Goal: Navigation & Orientation: Find specific page/section

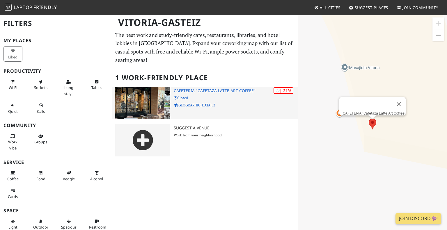
click at [227, 92] on h3 "CAFETERIA "Cafetaza Latte Art Coffee"" at bounding box center [236, 90] width 124 height 5
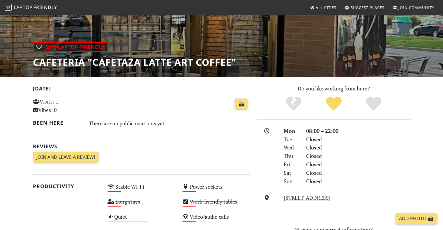
scroll to position [58, 0]
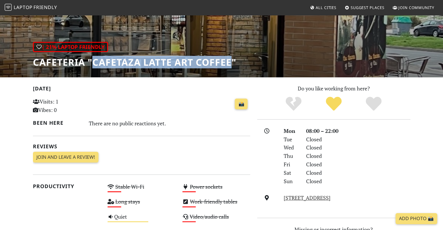
drag, startPoint x: 230, startPoint y: 63, endPoint x: 92, endPoint y: 59, distance: 137.4
click at [92, 59] on h1 "CAFETERIA "Cafetaza Latte Art Coffee"" at bounding box center [134, 62] width 203 height 11
copy h1 "Cafetaza Latte Art Coffee"
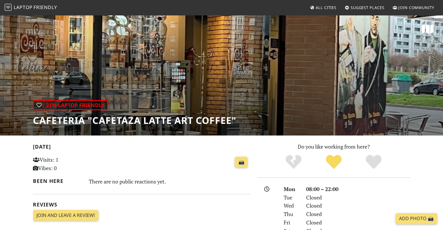
click at [18, 5] on span "Laptop" at bounding box center [23, 7] width 19 height 6
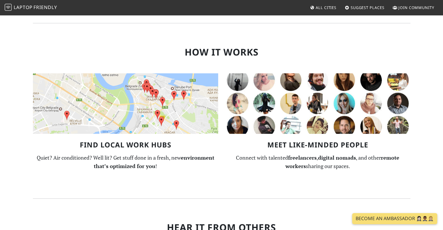
scroll to position [320, 0]
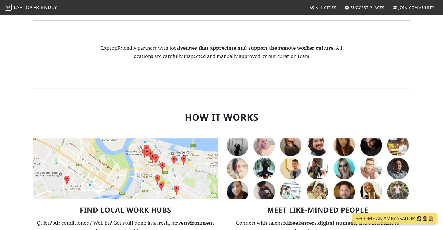
click at [130, 139] on img at bounding box center [125, 169] width 185 height 61
click at [332, 4] on link "All Cities" at bounding box center [322, 7] width 31 height 10
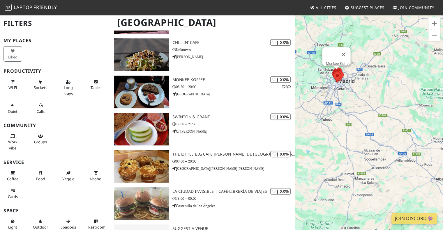
scroll to position [2612, 0]
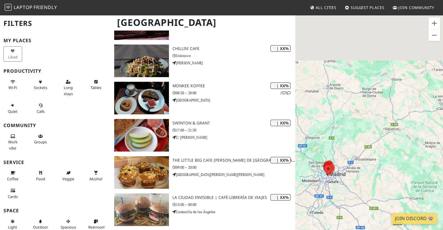
drag, startPoint x: 370, startPoint y: 65, endPoint x: 358, endPoint y: 183, distance: 118.8
click at [358, 176] on div "To navigate, press the arrow keys." at bounding box center [369, 130] width 148 height 230
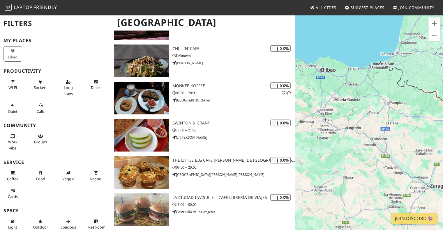
drag, startPoint x: 375, startPoint y: 149, endPoint x: 342, endPoint y: 122, distance: 42.4
click at [342, 122] on div "To navigate, press the arrow keys." at bounding box center [369, 130] width 148 height 230
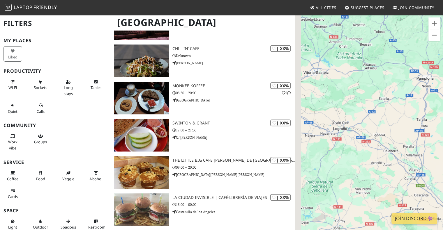
drag, startPoint x: 352, startPoint y: 96, endPoint x: 408, endPoint y: 132, distance: 66.3
click at [408, 132] on div "To navigate, press the arrow keys." at bounding box center [369, 130] width 148 height 230
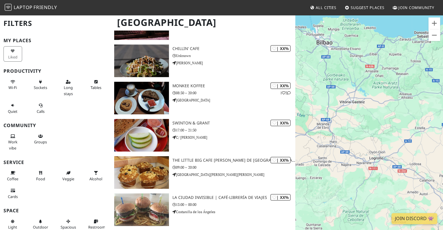
drag, startPoint x: 351, startPoint y: 88, endPoint x: 371, endPoint y: 102, distance: 24.1
click at [371, 102] on div "To navigate, press the arrow keys." at bounding box center [369, 130] width 148 height 230
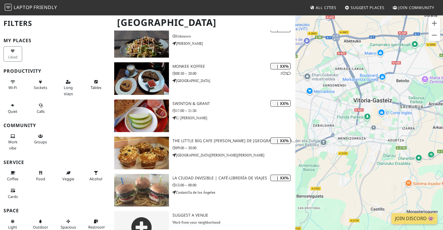
scroll to position [2642, 0]
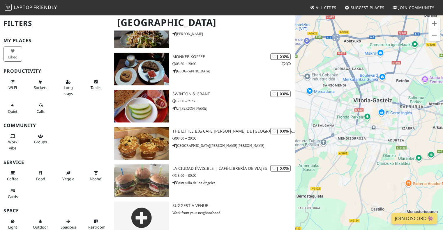
click at [355, 6] on span "Suggest Places" at bounding box center [367, 7] width 34 height 5
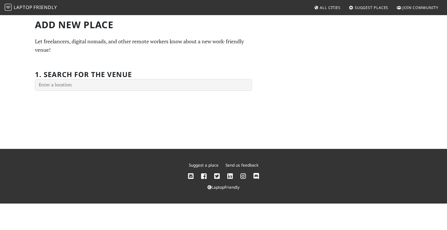
click at [19, 4] on span "Laptop" at bounding box center [23, 7] width 19 height 6
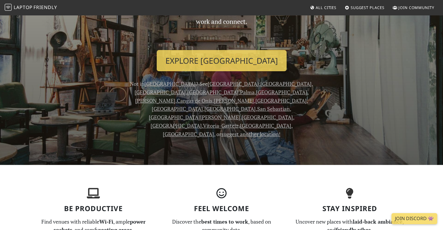
scroll to position [87, 0]
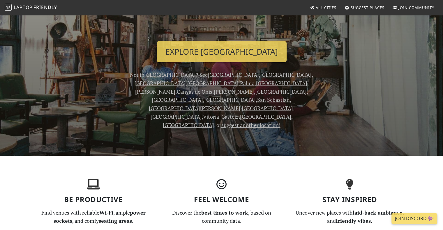
click at [238, 113] on link "Vitoria-Gasteiz" at bounding box center [221, 116] width 36 height 7
